Goal: Check status: Check status

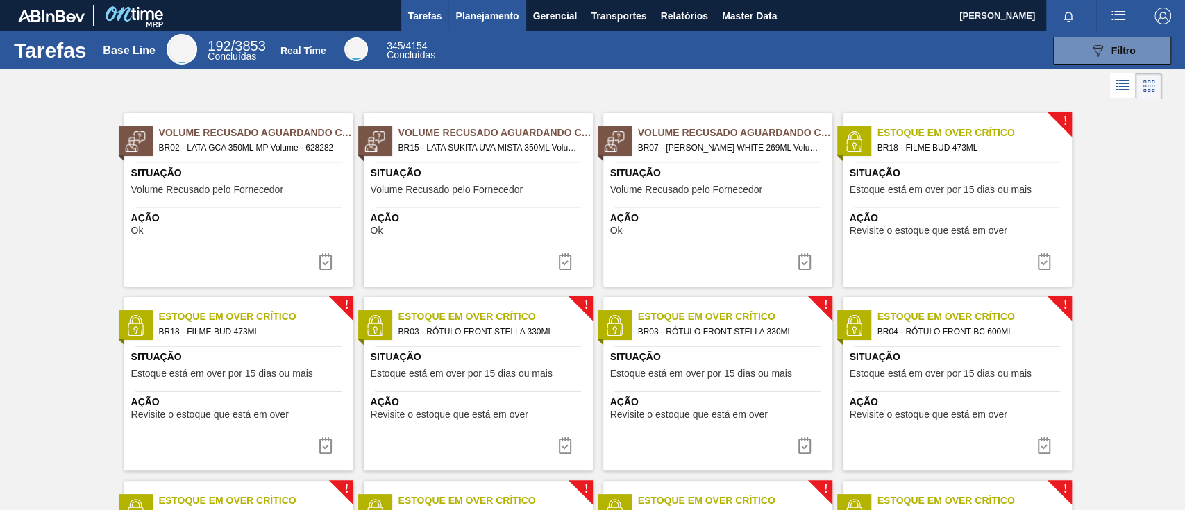
click at [491, 17] on span "Planejamento" at bounding box center [486, 16] width 63 height 17
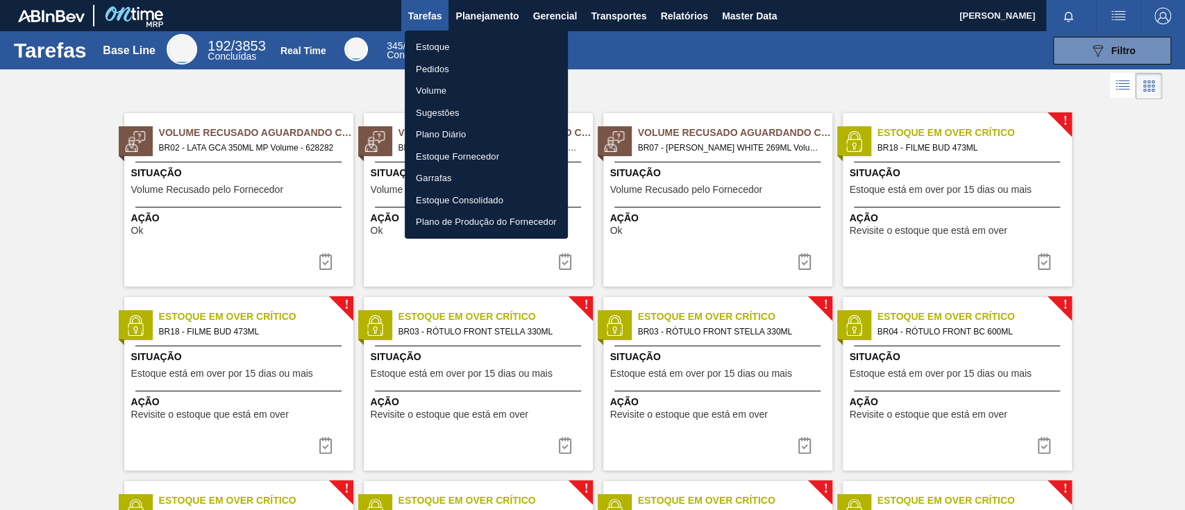
click at [455, 65] on li "Pedidos" at bounding box center [486, 69] width 163 height 22
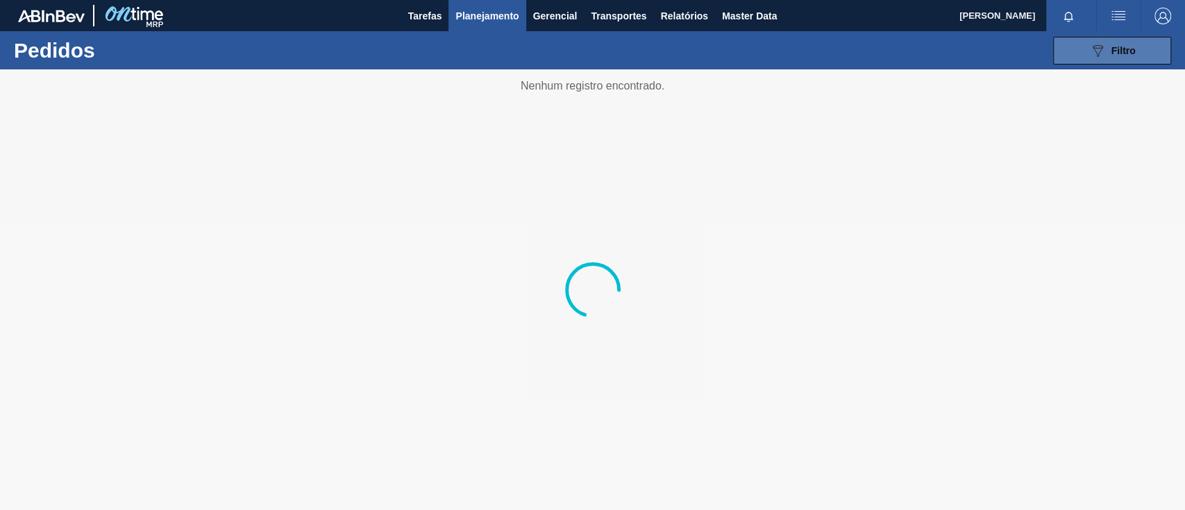
click at [1083, 46] on button "089F7B8B-B2A5-4AFE-B5C0-19BA573D28AC Filtro" at bounding box center [1112, 51] width 118 height 28
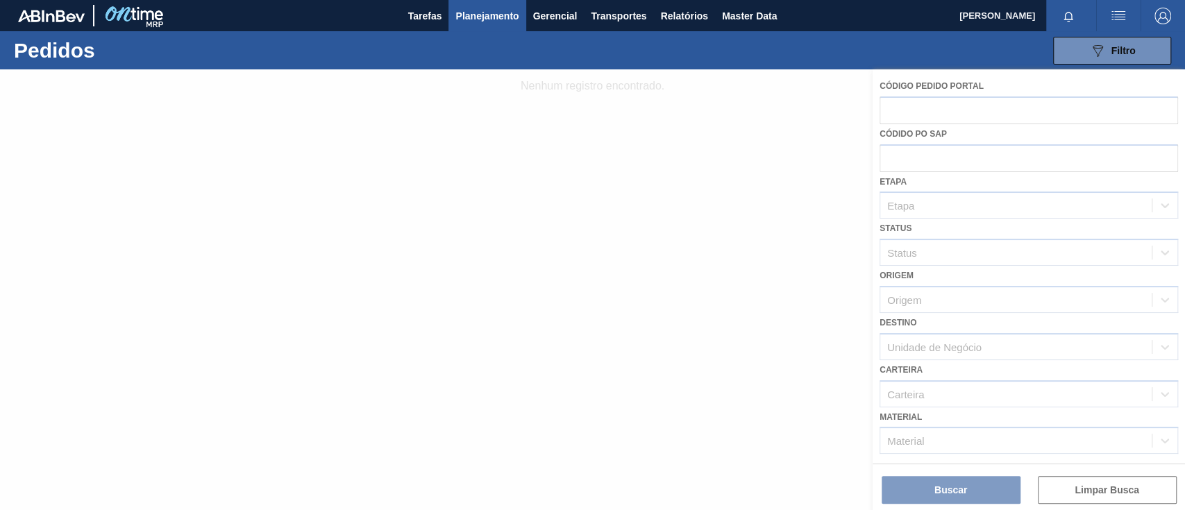
click at [960, 112] on div at bounding box center [592, 289] width 1185 height 441
click at [918, 149] on div at bounding box center [592, 289] width 1185 height 441
click at [933, 105] on div at bounding box center [592, 289] width 1185 height 441
click at [925, 106] on div at bounding box center [592, 289] width 1185 height 441
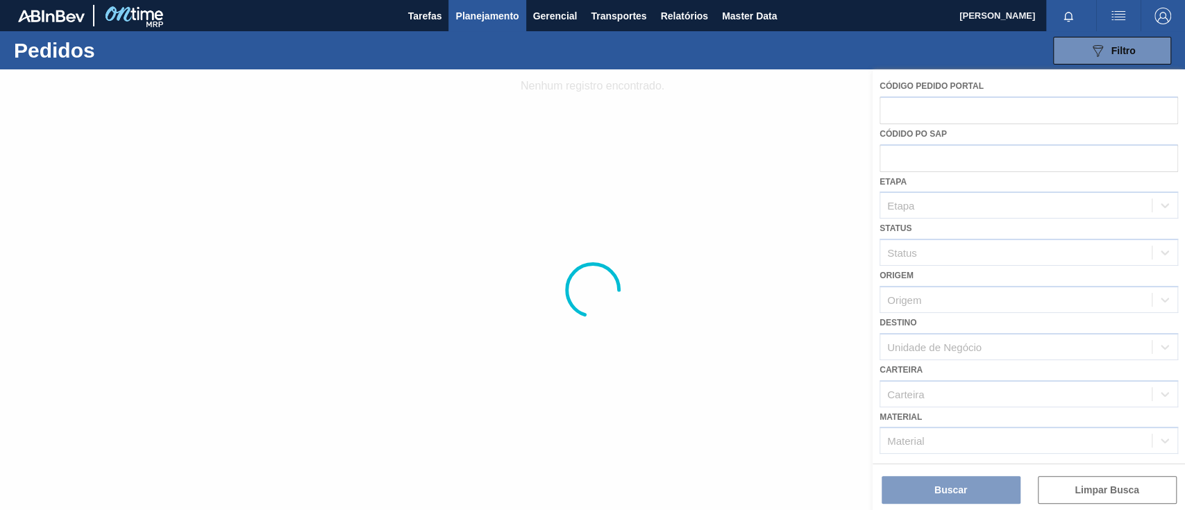
click at [925, 106] on div at bounding box center [592, 289] width 1185 height 441
click at [961, 104] on div at bounding box center [592, 289] width 1185 height 441
click at [984, 110] on div at bounding box center [592, 289] width 1185 height 441
click at [906, 114] on div at bounding box center [592, 289] width 1185 height 441
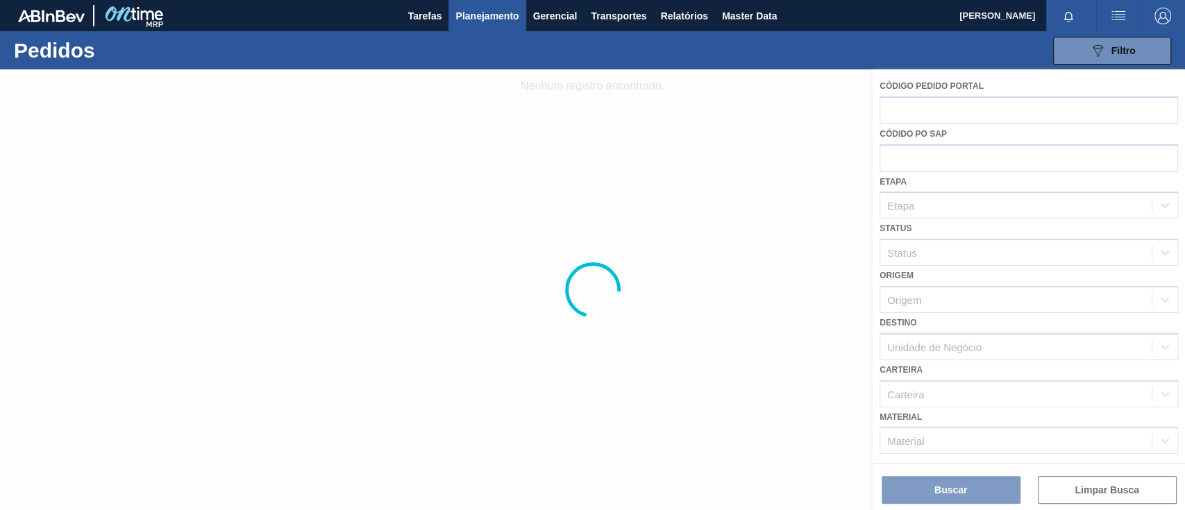
click at [906, 114] on div at bounding box center [592, 289] width 1185 height 441
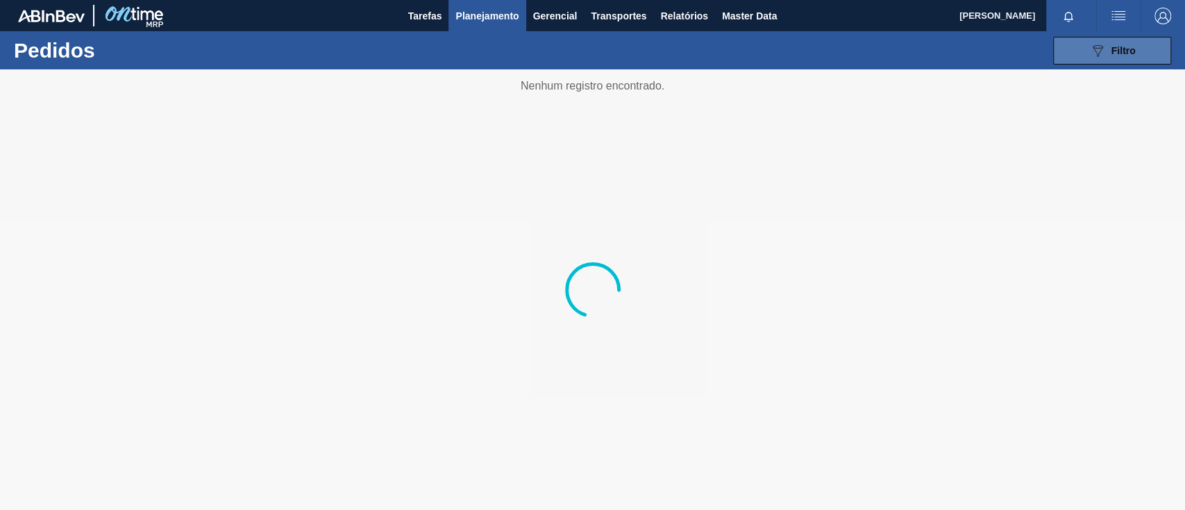
click at [1122, 60] on button "089F7B8B-B2A5-4AFE-B5C0-19BA573D28AC Filtro" at bounding box center [1112, 51] width 118 height 28
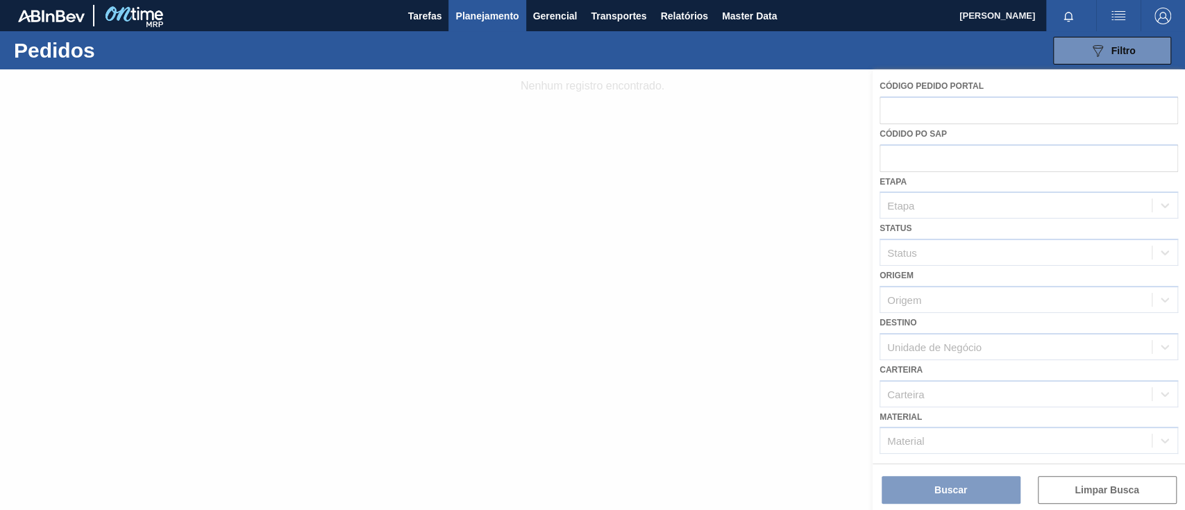
click at [817, 108] on div at bounding box center [592, 289] width 1185 height 441
click at [1079, 497] on div at bounding box center [592, 289] width 1185 height 441
click at [464, 3] on button "Planejamento" at bounding box center [486, 15] width 77 height 31
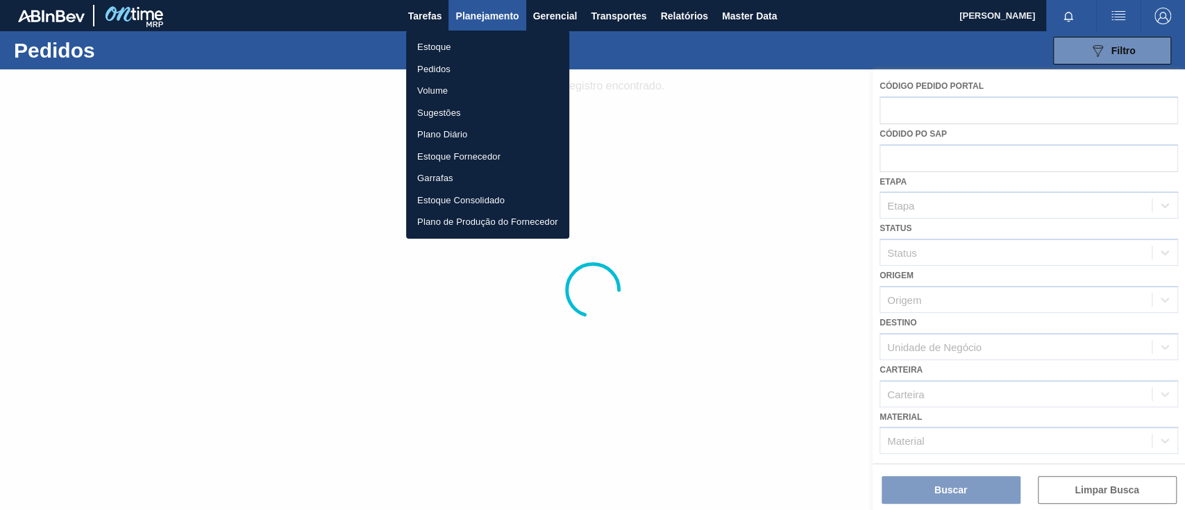
click at [954, 130] on div at bounding box center [592, 255] width 1185 height 510
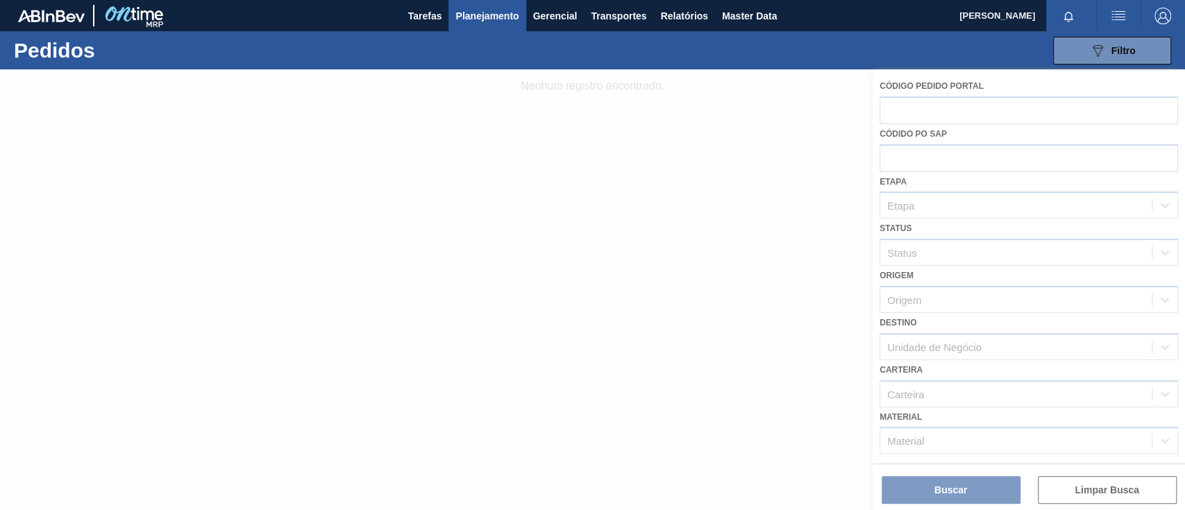
click at [721, 160] on div at bounding box center [592, 289] width 1185 height 441
click at [888, 103] on div at bounding box center [592, 289] width 1185 height 441
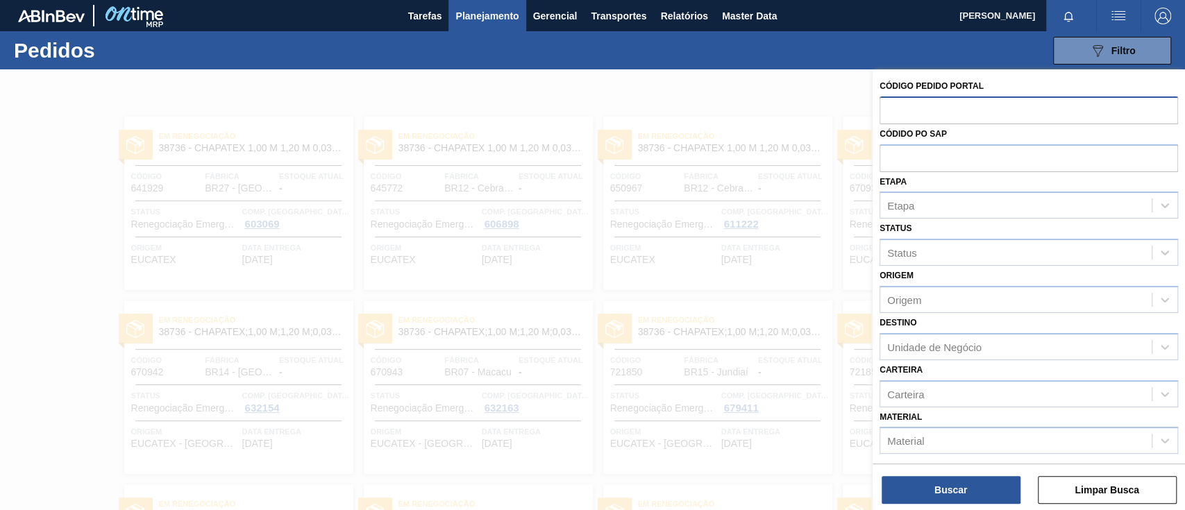
click at [954, 108] on input "text" at bounding box center [1028, 109] width 298 height 26
type input "2050467"
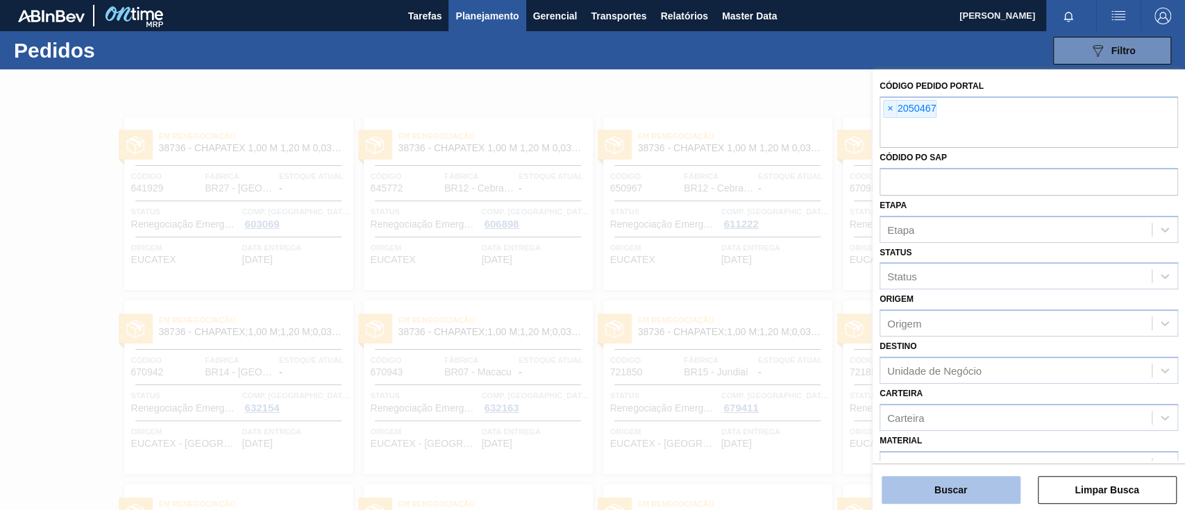
click at [933, 502] on button "Buscar" at bounding box center [950, 490] width 139 height 28
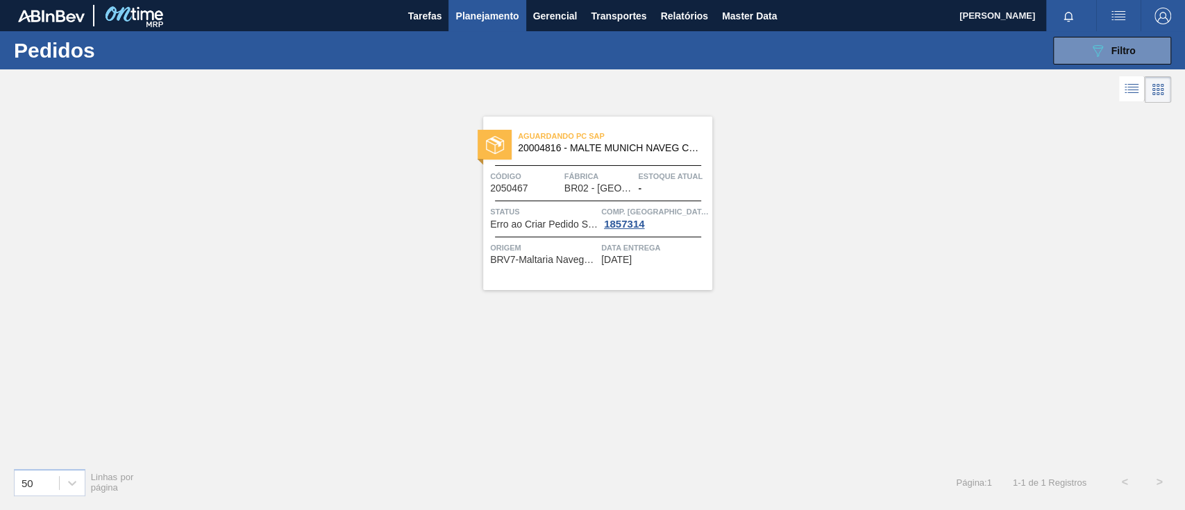
click at [568, 135] on span "Aguardando PC SAP" at bounding box center [615, 136] width 194 height 14
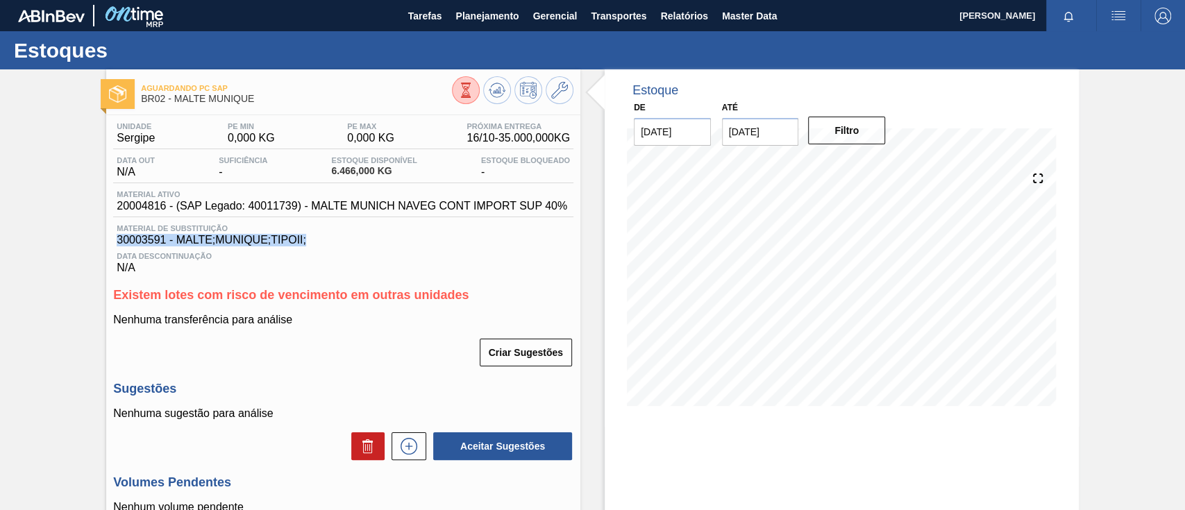
drag, startPoint x: 341, startPoint y: 240, endPoint x: 114, endPoint y: 243, distance: 227.0
click at [114, 243] on div "Material de Substituição 30003591 - MALTE;MUNIQUE;TIPOII;" at bounding box center [343, 235] width 460 height 22
copy span "30003591 - MALTE;MUNIQUE;TIPOII;"
click at [115, 209] on div "Material ativo 20004816 - (SAP Legado: 40011739) - MALTE MUNICH NAVEG CONT IMPO…" at bounding box center [341, 201] width 457 height 22
click at [119, 203] on span "20004816 - (SAP Legado: 40011739) - MALTE MUNICH NAVEG CONT IMPORT SUP 40%" at bounding box center [342, 206] width 450 height 12
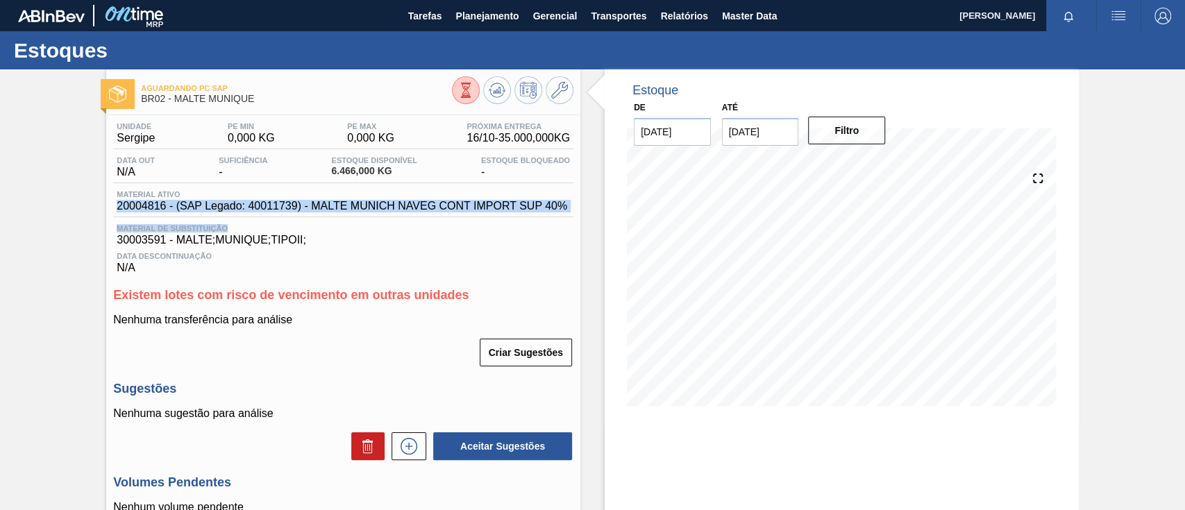
drag, startPoint x: 115, startPoint y: 206, endPoint x: 547, endPoint y: 225, distance: 432.1
click at [547, 225] on div "Unidade Sergipe PE MIN 0,000 KG PE MAX 0,000 KG Próxima Entrega 16/10 - 35.000,…" at bounding box center [343, 198] width 460 height 152
copy div "20004816 - (SAP Legado: 40011739) - MALTE MUNICH NAVEG CONT IMPORT SUP 40% Mate…"
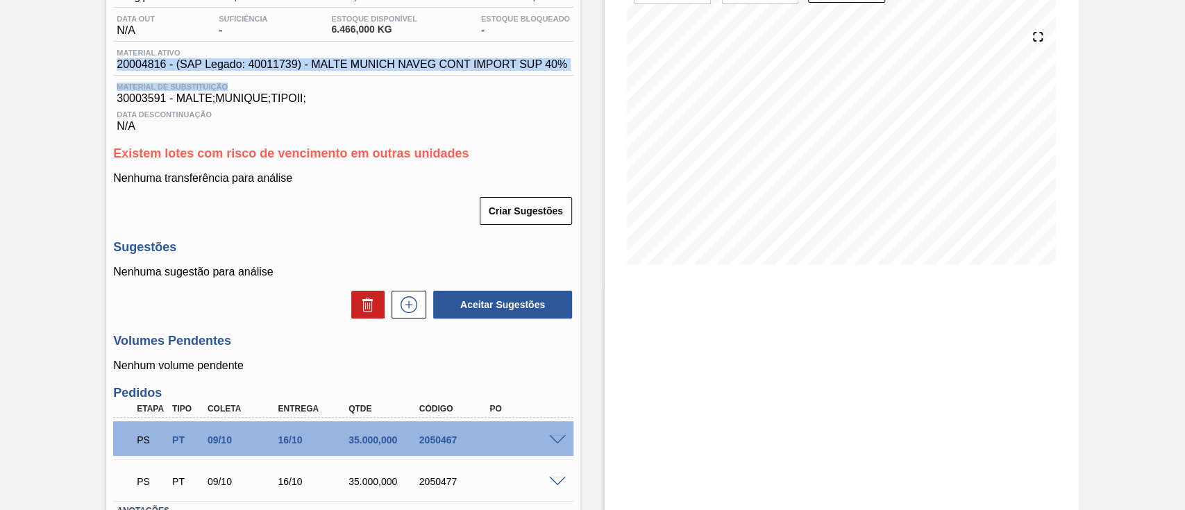
scroll to position [244, 0]
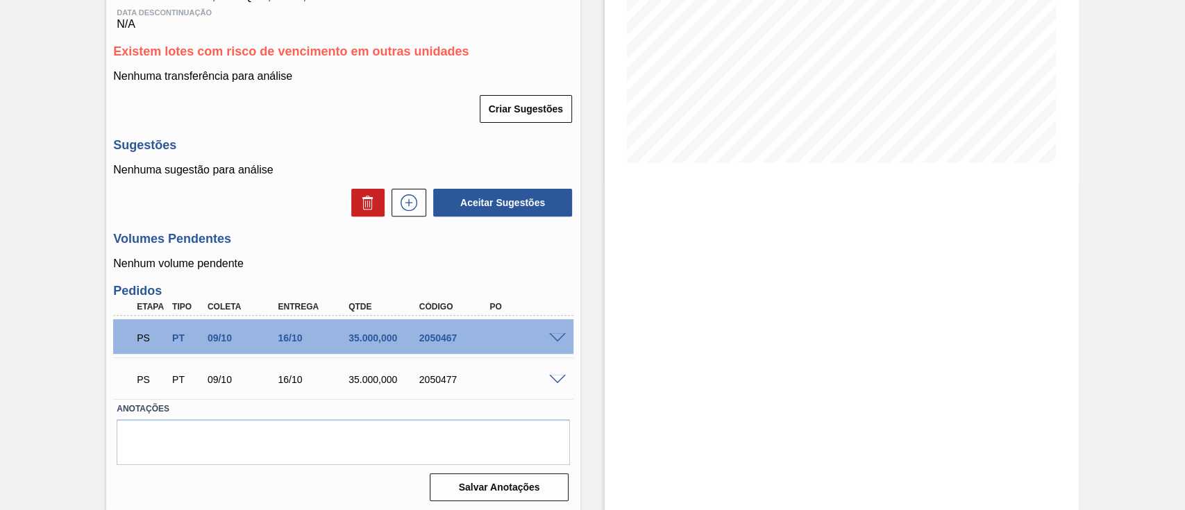
click at [553, 341] on span at bounding box center [557, 338] width 17 height 10
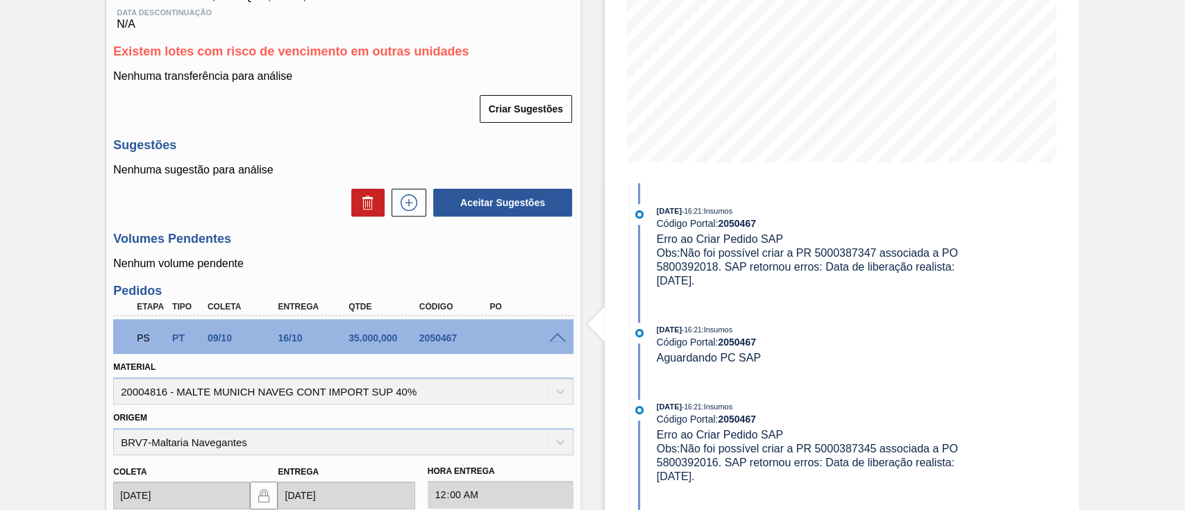
drag, startPoint x: 726, startPoint y: 286, endPoint x: 654, endPoint y: 246, distance: 82.0
click at [654, 246] on div "08/10/2025 - 16:21 : Insumos Código Portal: 2050467 Erro ao Criar Pedido SAP Ob…" at bounding box center [807, 246] width 357 height 84
copy div "Erro ao Criar Pedido SAP Obs: Não foi possível criar a PR 5000387347 associada …"
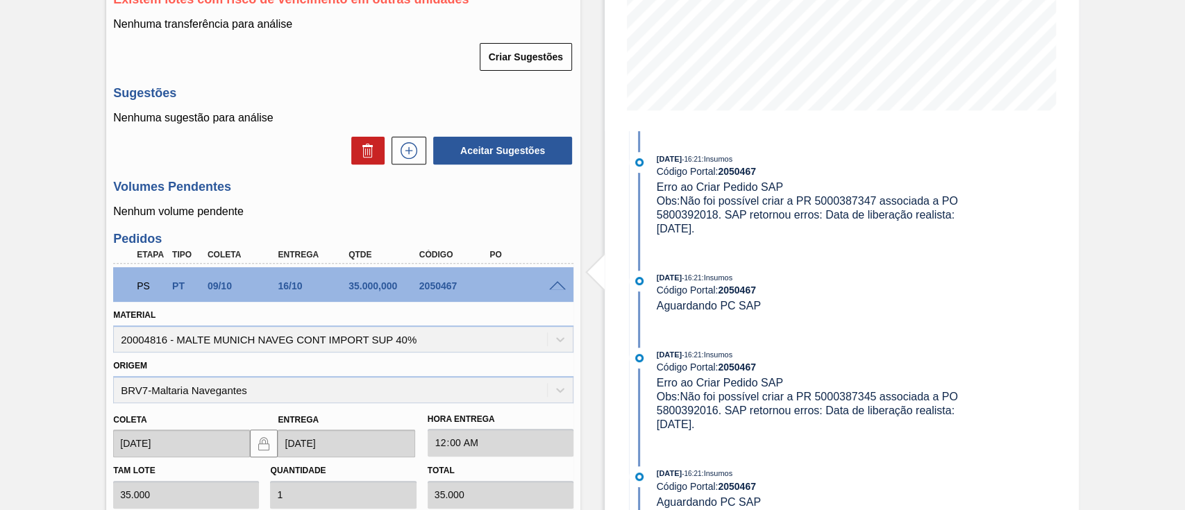
scroll to position [296, 0]
drag, startPoint x: 477, startPoint y: 286, endPoint x: 414, endPoint y: 288, distance: 63.2
click at [414, 288] on div "2050467" at bounding box center [445, 285] width 71 height 11
copy div "2050467"
click at [778, 304] on div "08/10/2025 - 16:21 : Insumos Código Portal: 2050467 Aguardando PC SAP" at bounding box center [822, 291] width 330 height 42
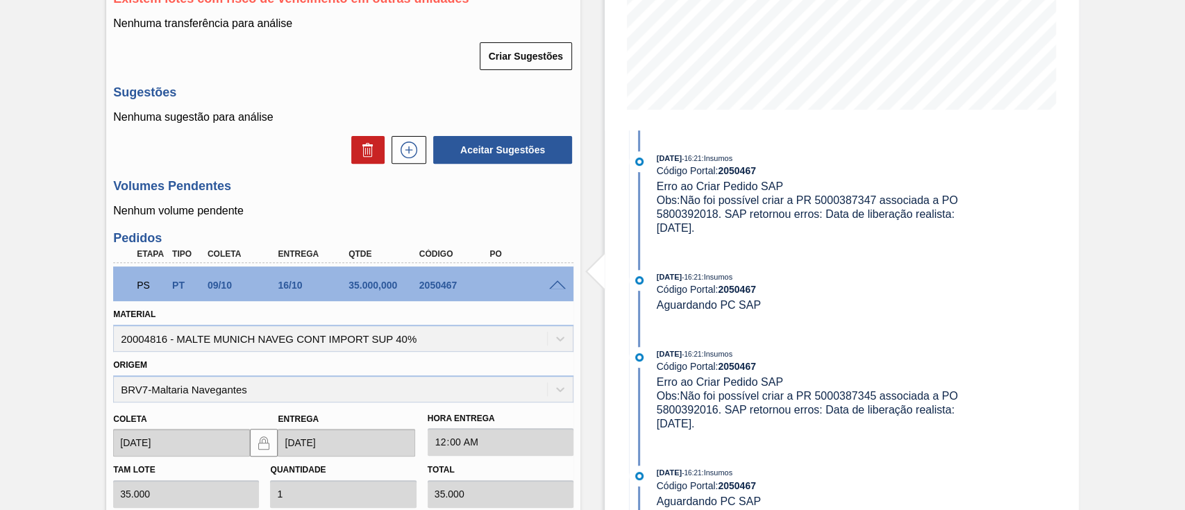
click at [770, 303] on div "08/10/2025 - 16:21 : Insumos Código Portal: 2050467 Aguardando PC SAP" at bounding box center [822, 291] width 330 height 42
click at [768, 307] on div "08/10/2025 - 16:21 : Insumos Código Portal: 2050467 Aguardando PC SAP" at bounding box center [822, 291] width 330 height 42
copy div "Aguardando PC SAP"
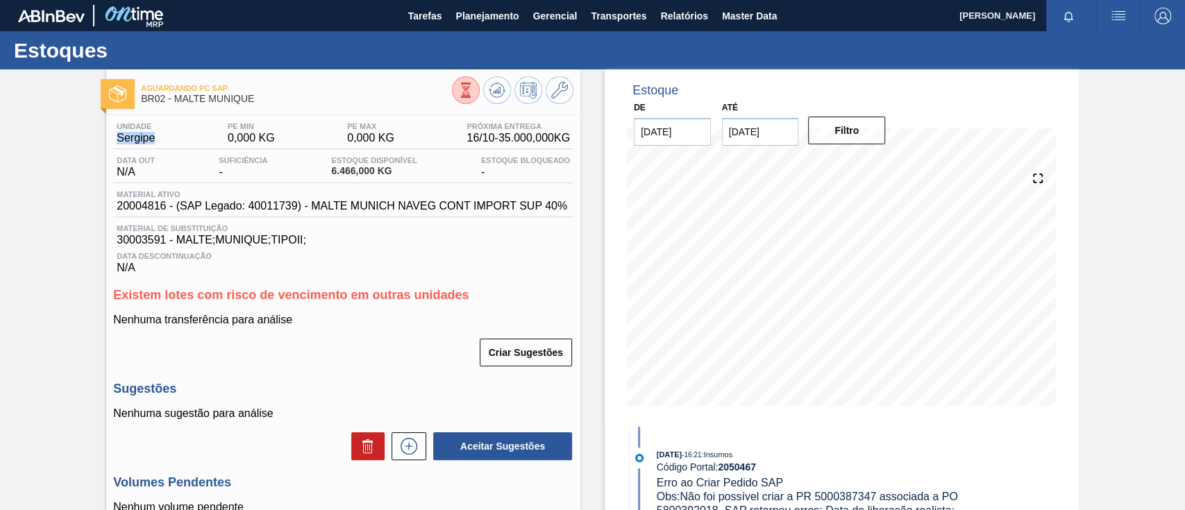
drag, startPoint x: 162, startPoint y: 137, endPoint x: 113, endPoint y: 142, distance: 48.8
click at [113, 142] on div "Unidade Sergipe PE MIN 0,000 KG PE MAX 0,000 KG Próxima Entrega 16/10 - 35.000,…" at bounding box center [343, 135] width 460 height 27
copy span "Sergipe"
